Goal: Navigation & Orientation: Find specific page/section

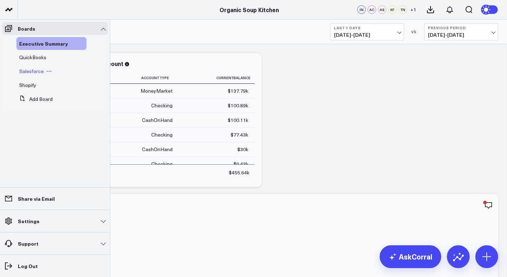
click at [31, 71] on span "Salesforce" at bounding box center [31, 71] width 25 height 7
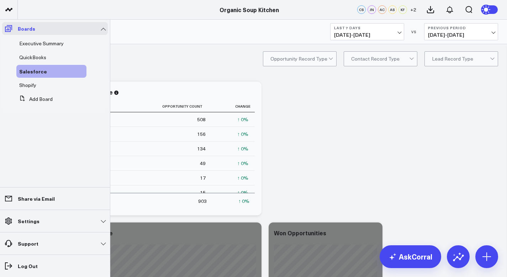
click at [9, 26] on icon at bounding box center [8, 28] width 9 height 9
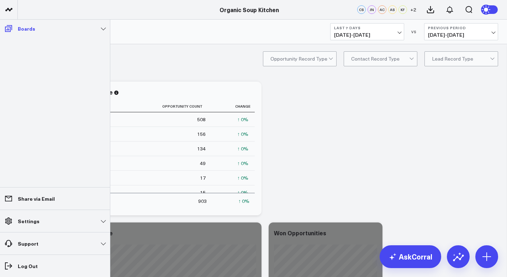
click at [9, 26] on icon at bounding box center [8, 28] width 9 height 9
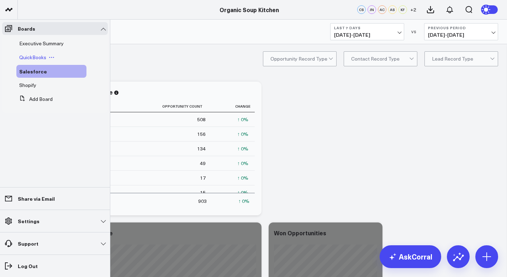
click at [30, 58] on span "QuickBooks" at bounding box center [32, 57] width 27 height 7
